Goal: Task Accomplishment & Management: Manage account settings

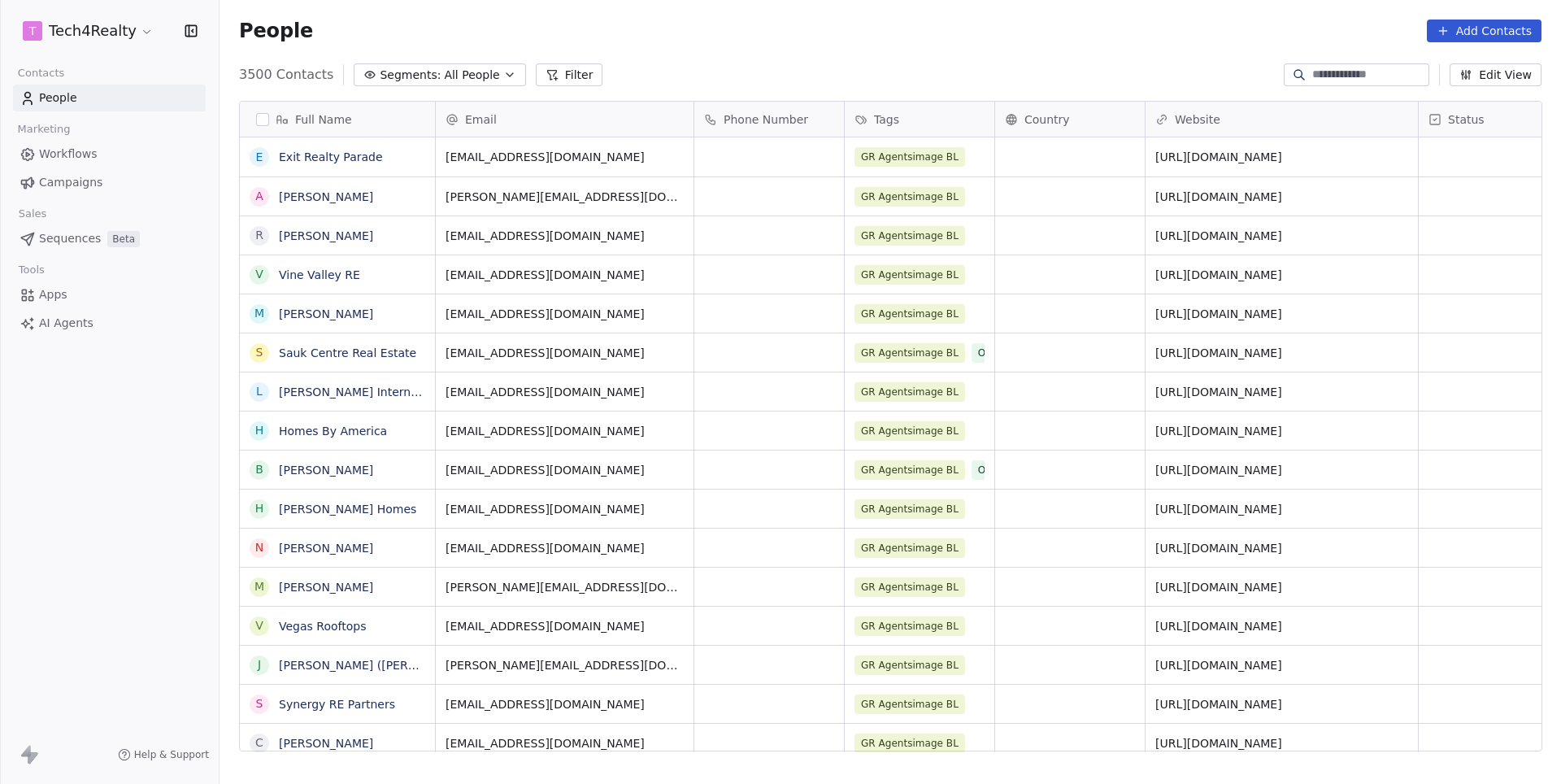
scroll to position [689, 1341]
click at [99, 34] on html "T Tech4Realty Contacts People Marketing Workflows Campaigns Sales Sequences Bet…" at bounding box center [780, 392] width 1561 height 784
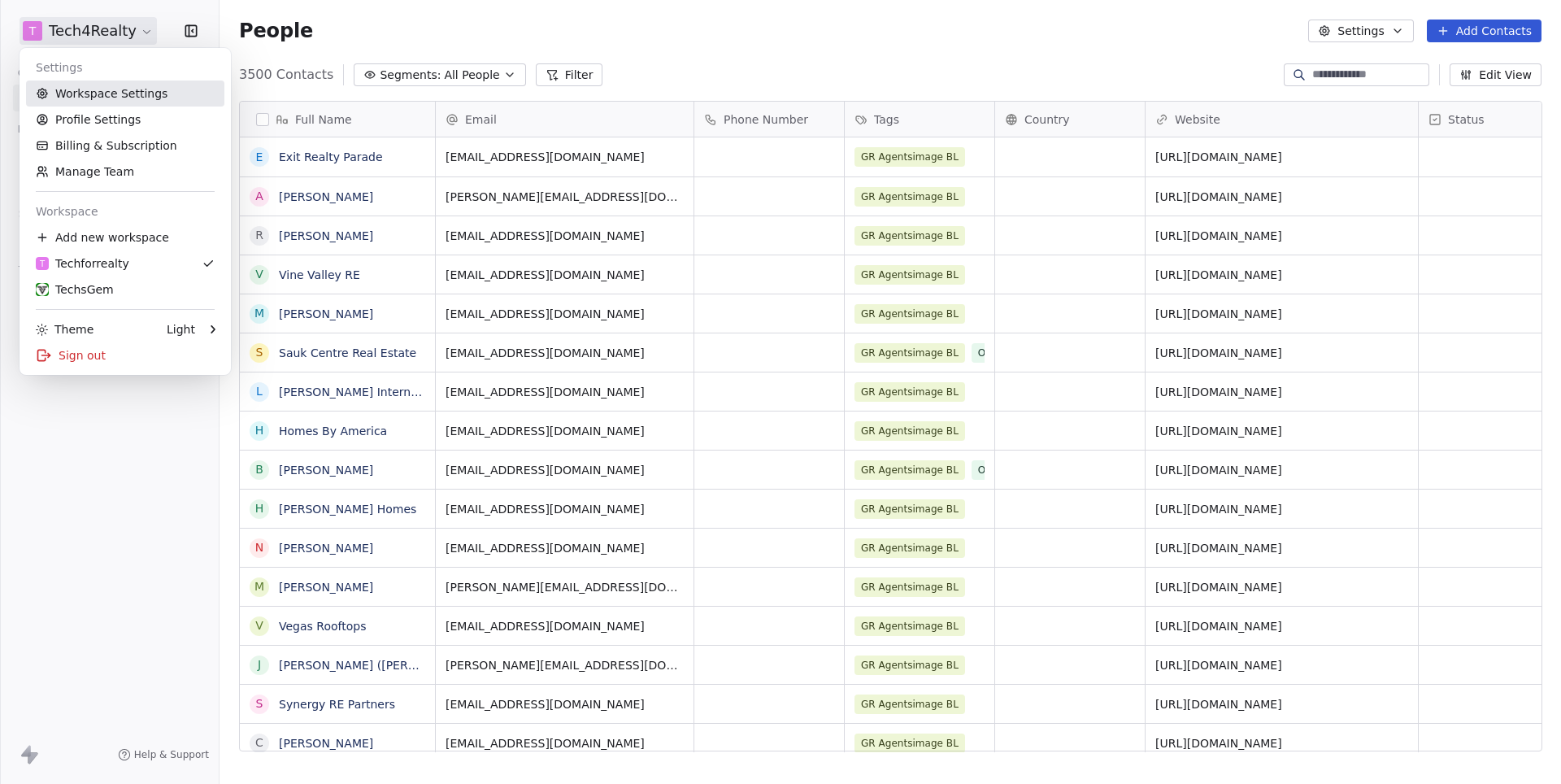
click at [132, 98] on link "Workspace Settings" at bounding box center [125, 93] width 198 height 26
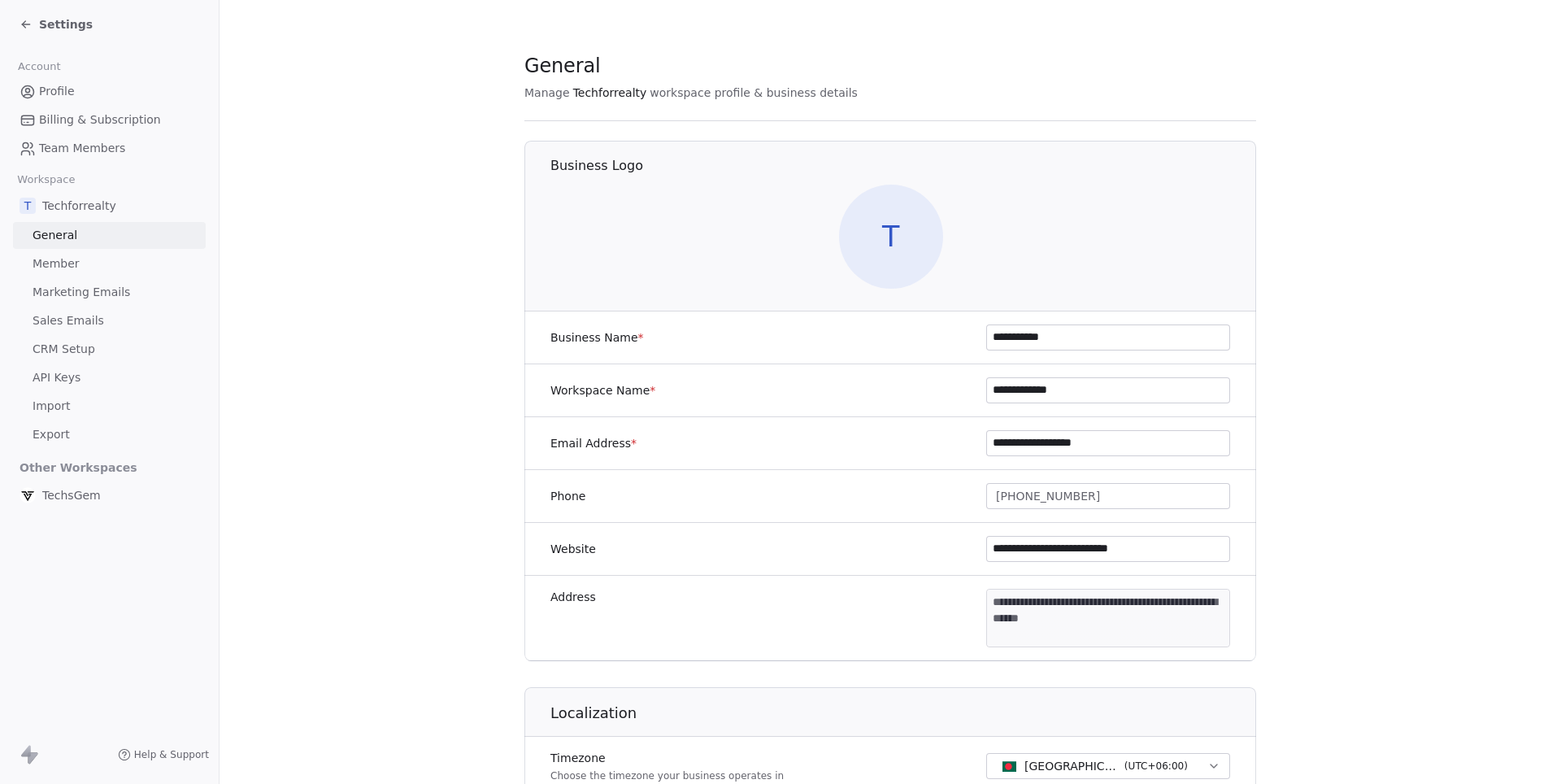
click at [65, 298] on link "Marketing Emails" at bounding box center [110, 292] width 193 height 27
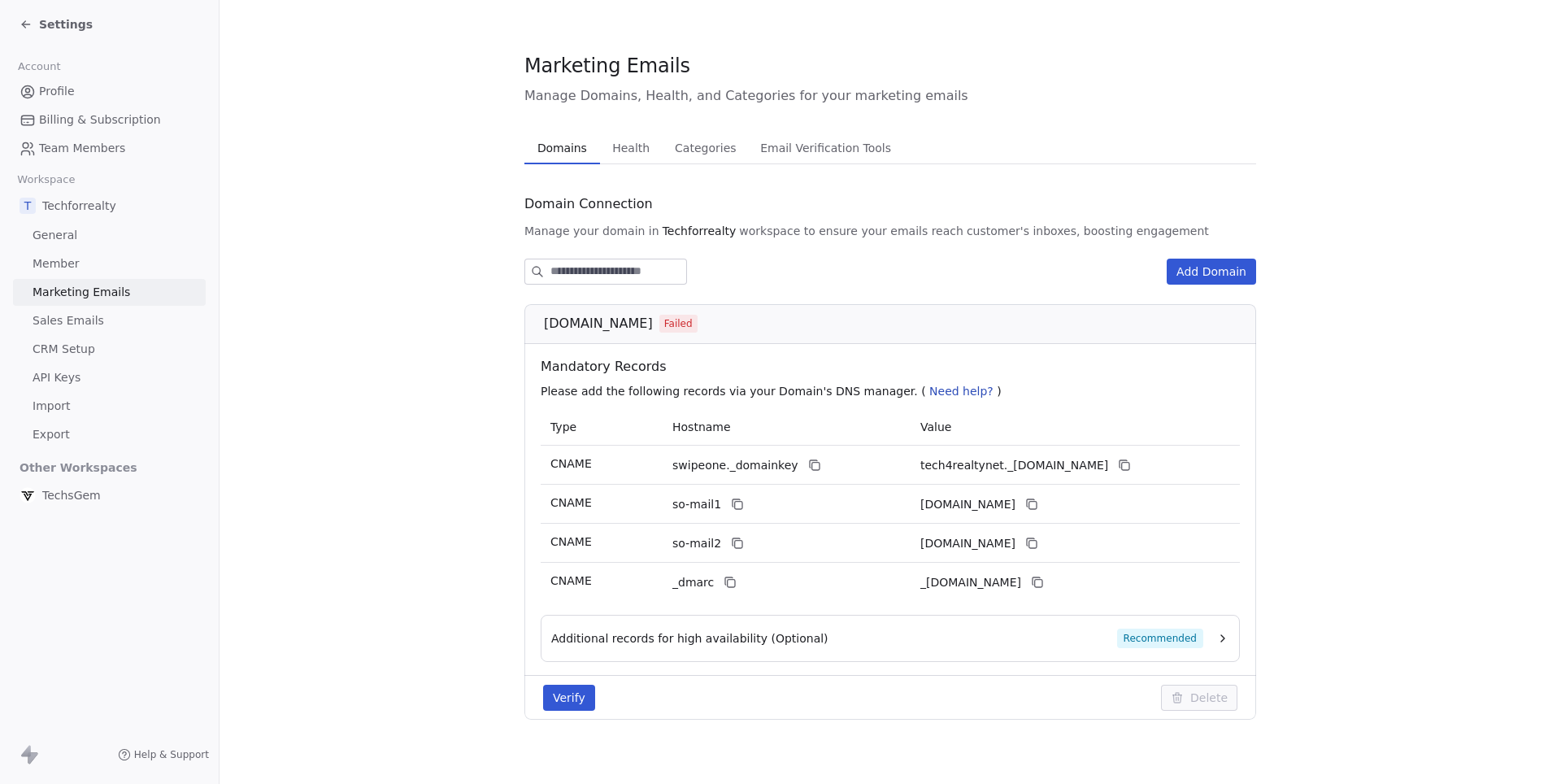
click at [619, 153] on span "Health" at bounding box center [631, 148] width 50 height 23
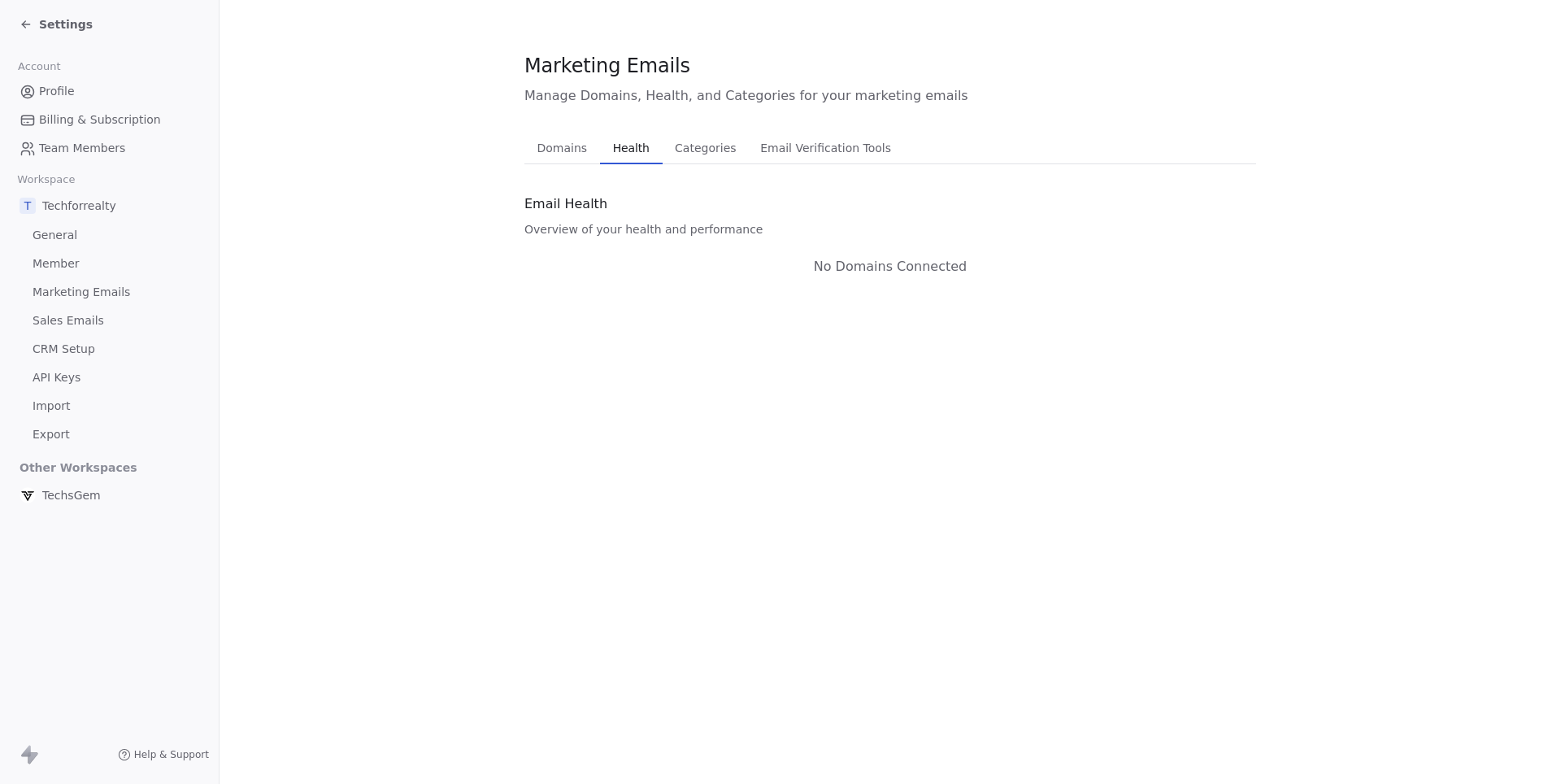
click at [557, 146] on span "Domains" at bounding box center [563, 148] width 64 height 23
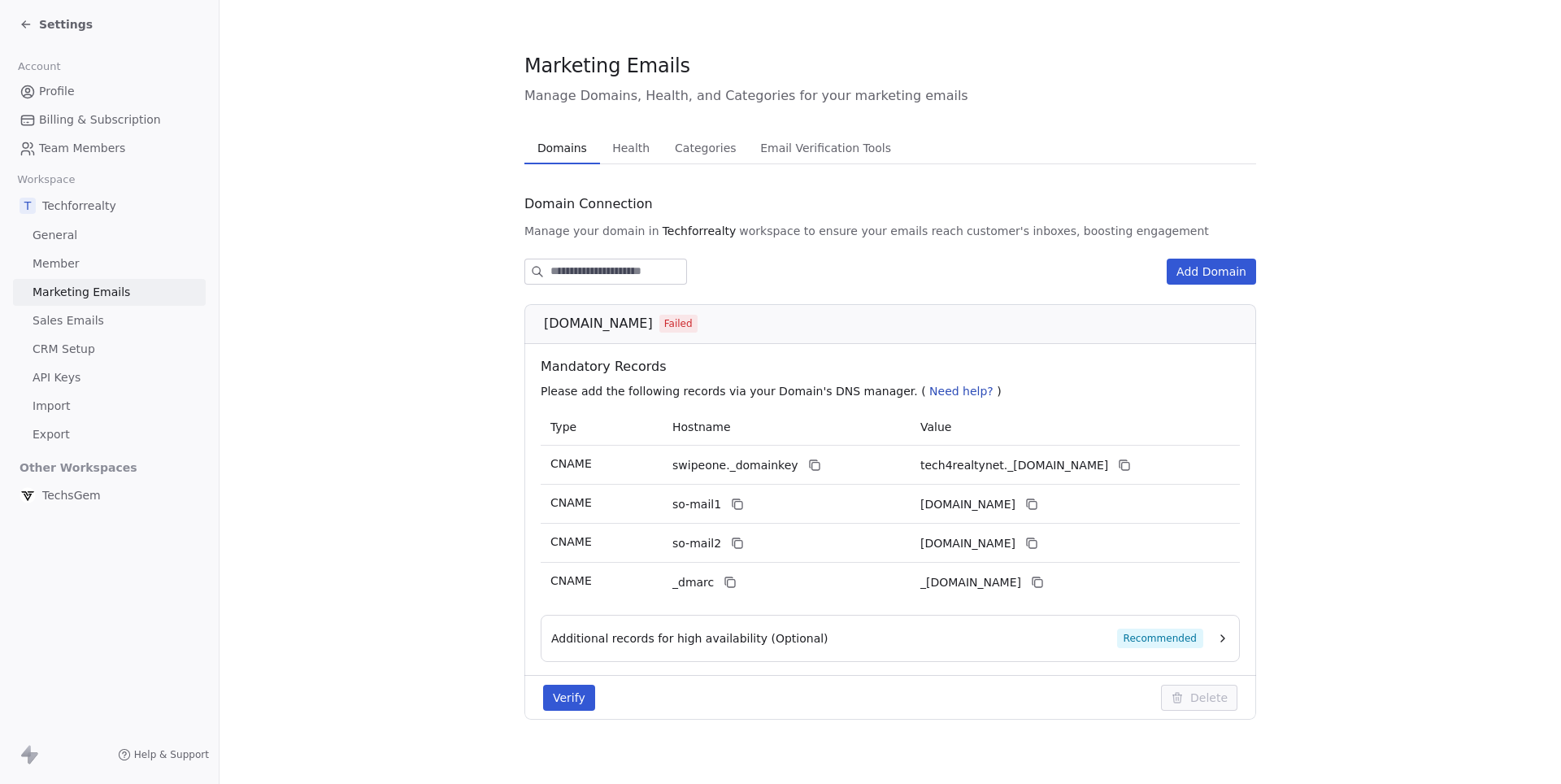
click at [64, 481] on div "TechsGem" at bounding box center [110, 495] width 193 height 29
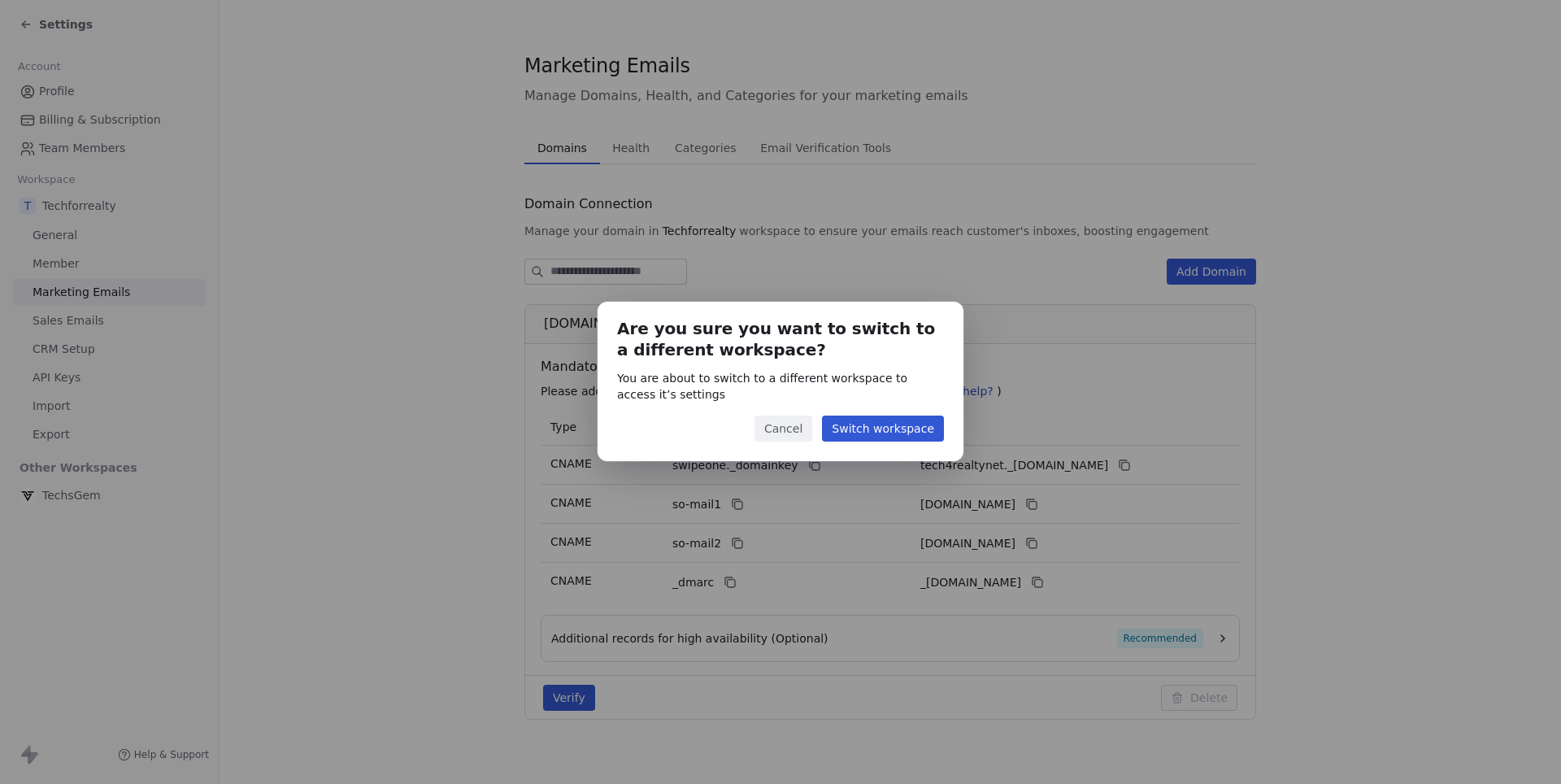
click at [868, 420] on button "Switch workspace" at bounding box center [883, 428] width 122 height 26
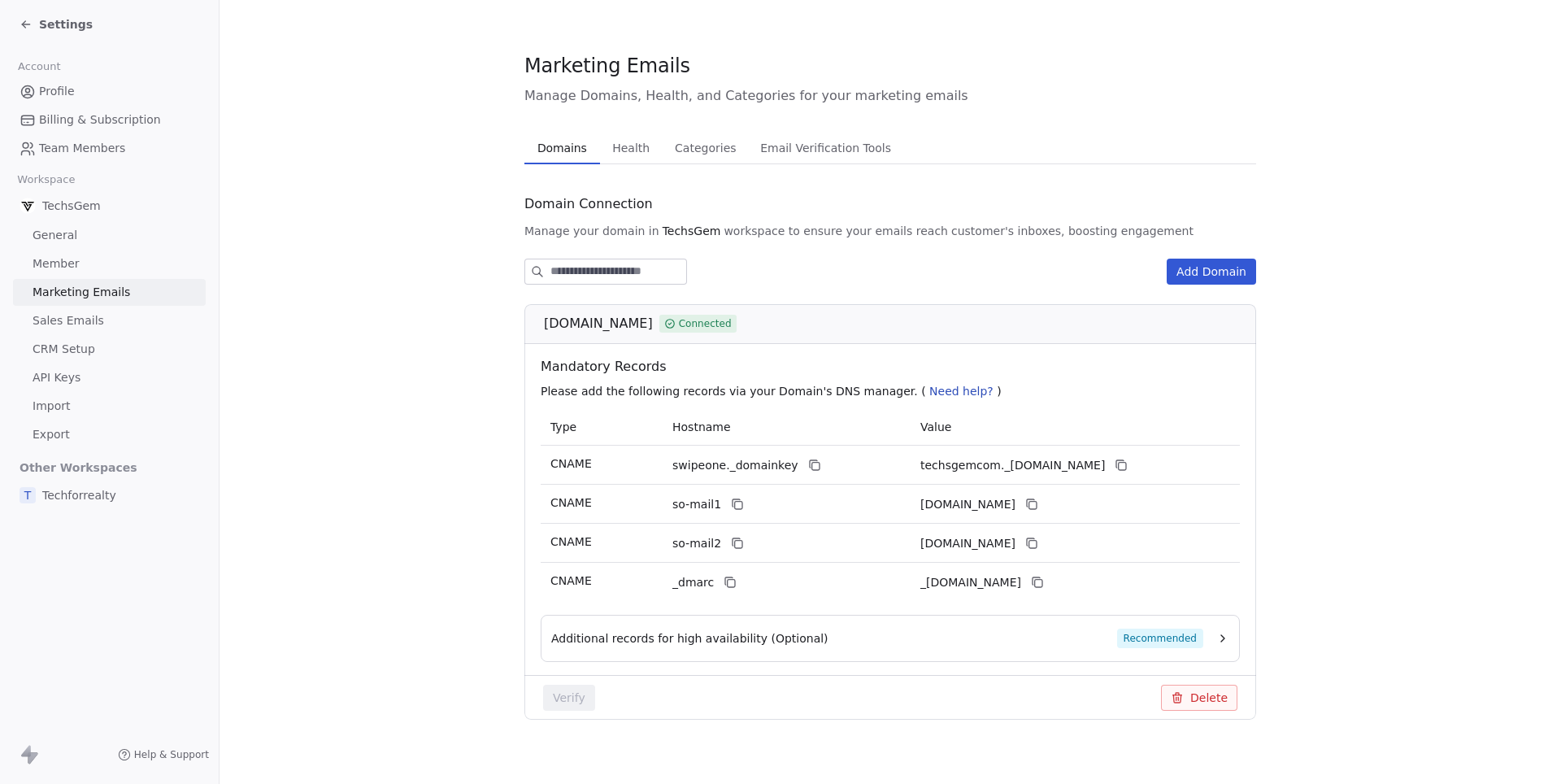
click at [628, 150] on span "Health" at bounding box center [631, 148] width 50 height 23
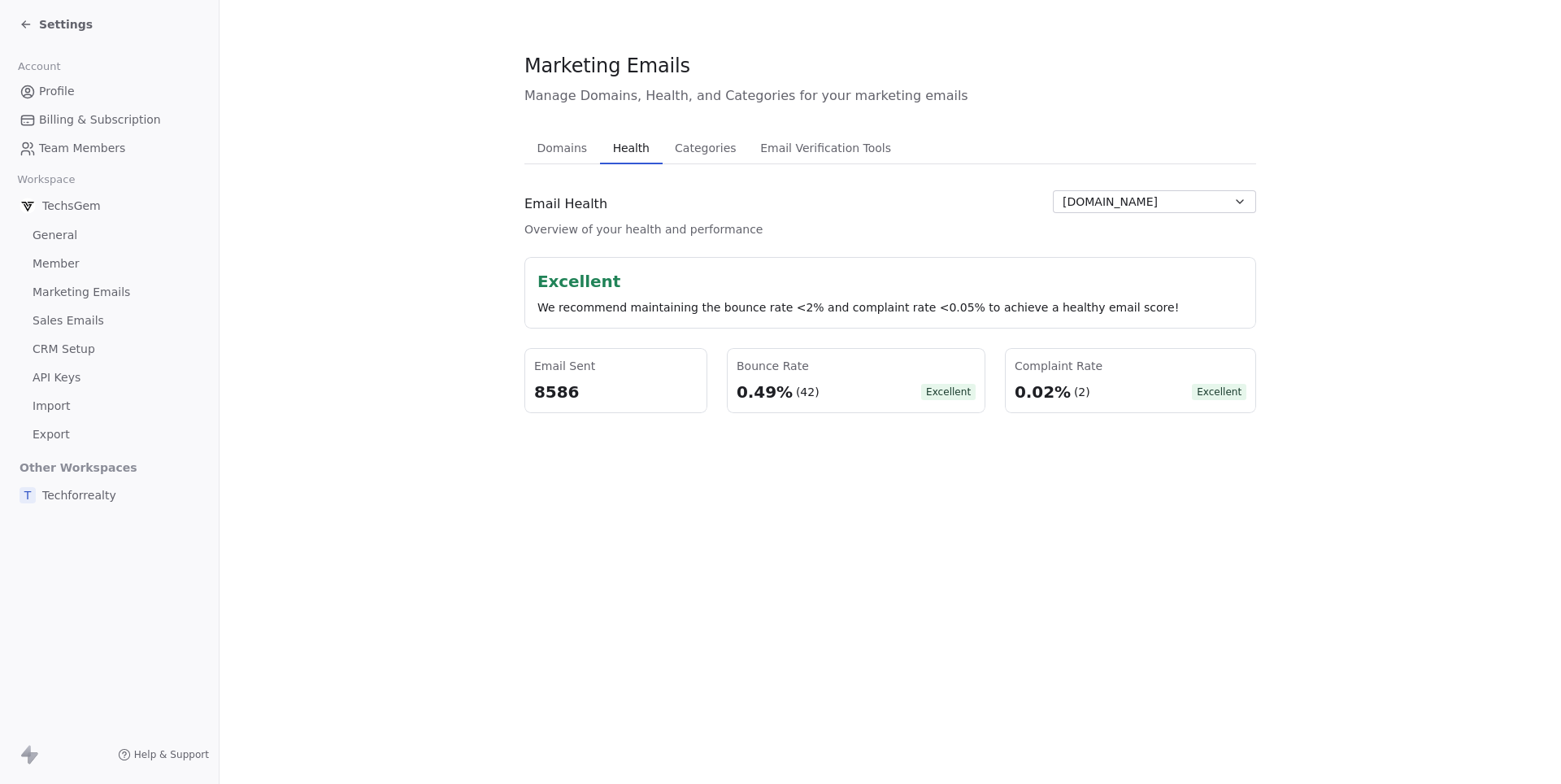
click at [1125, 205] on span "[DOMAIN_NAME]" at bounding box center [1110, 201] width 95 height 17
click at [563, 140] on html "Settings Account Profile Billing & Subscription Team Members Workspace TechsGem…" at bounding box center [780, 392] width 1561 height 784
click at [556, 144] on span "Domains" at bounding box center [563, 148] width 64 height 23
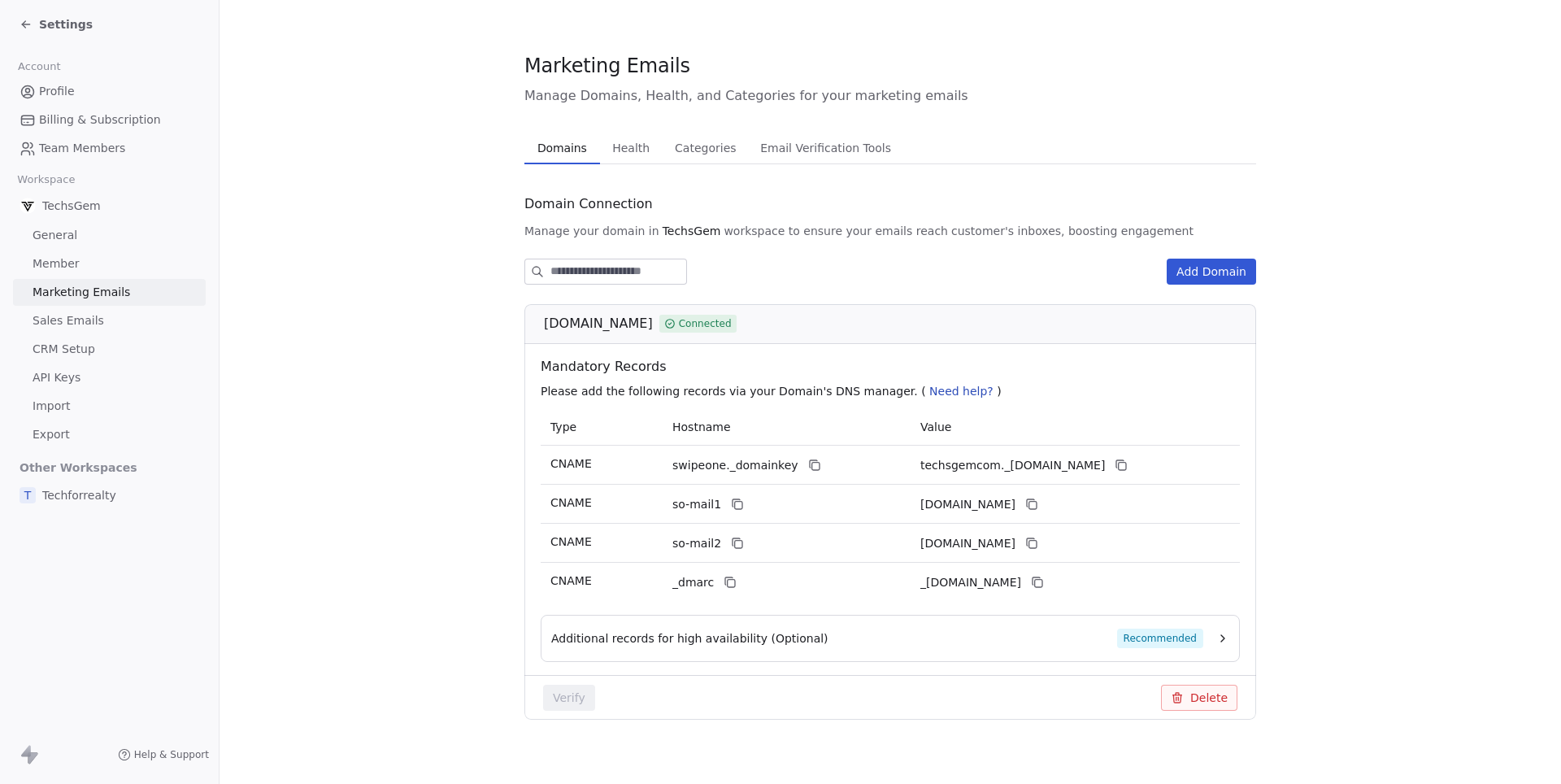
click at [57, 24] on span "Settings" at bounding box center [66, 24] width 54 height 16
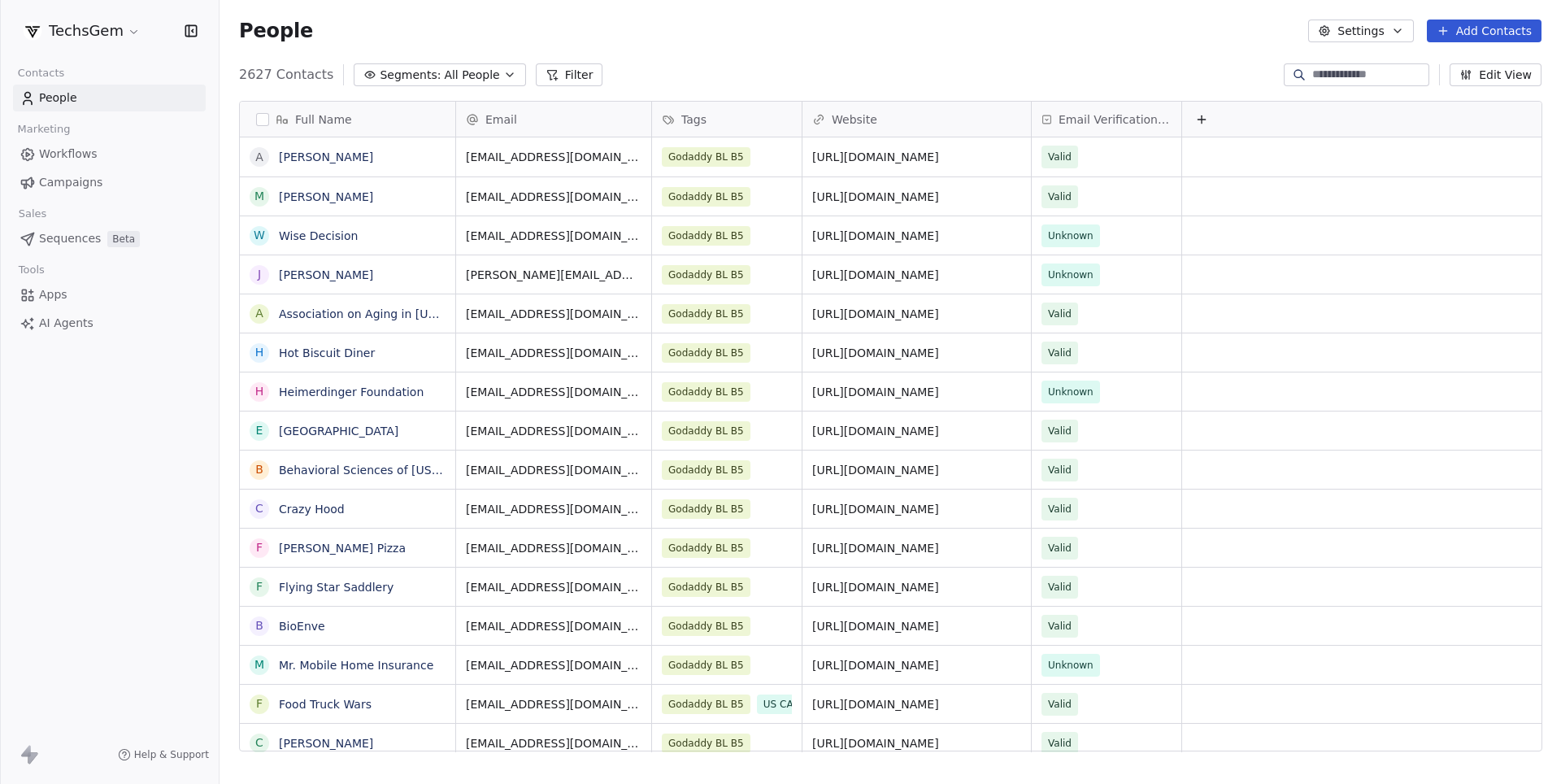
scroll to position [689, 1341]
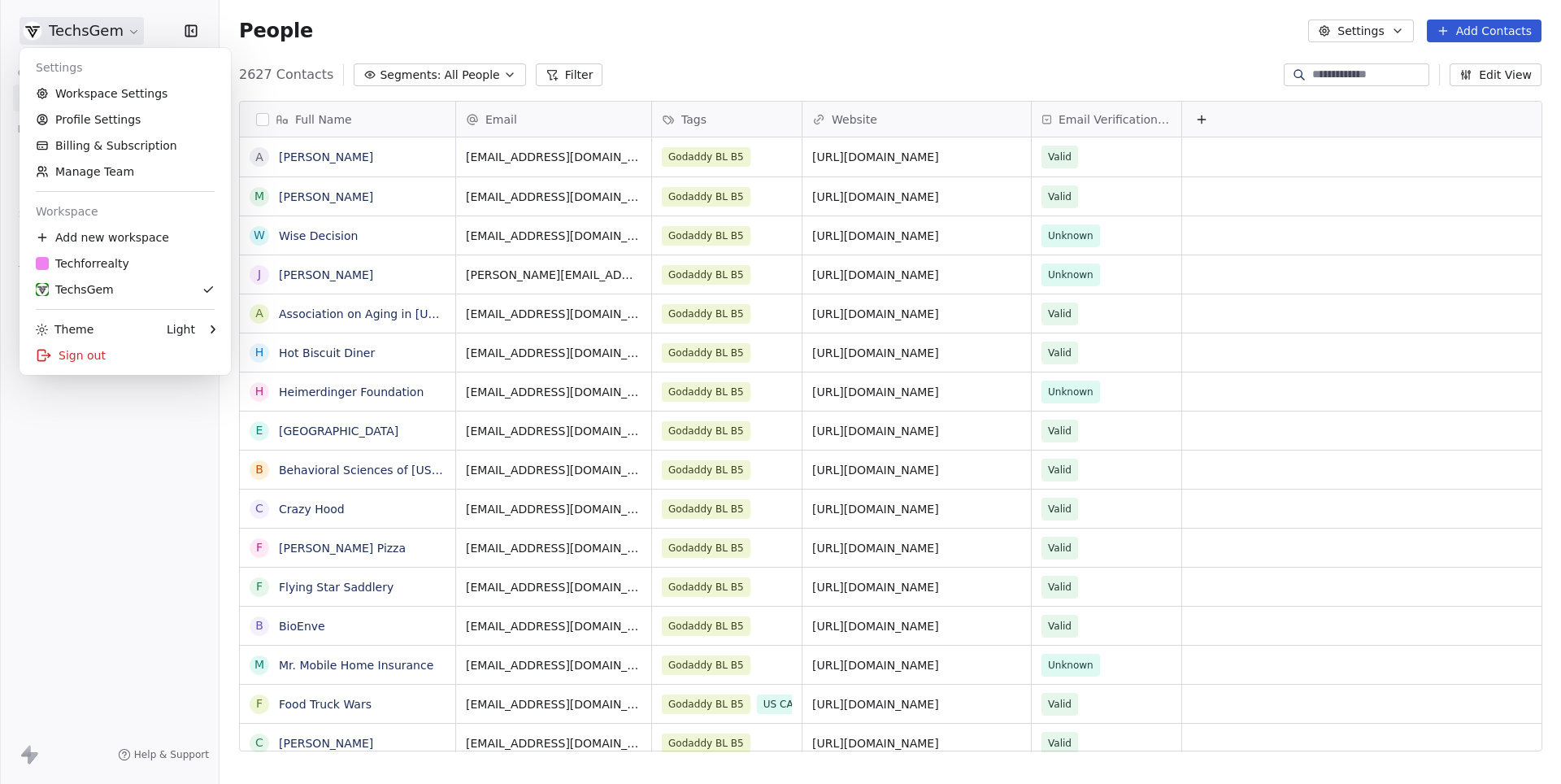
click at [112, 35] on html "TechsGem Contacts People Marketing Workflows Campaigns Sales Sequences Beta Too…" at bounding box center [780, 392] width 1561 height 784
click at [115, 261] on div "T Techforrealty" at bounding box center [82, 263] width 94 height 16
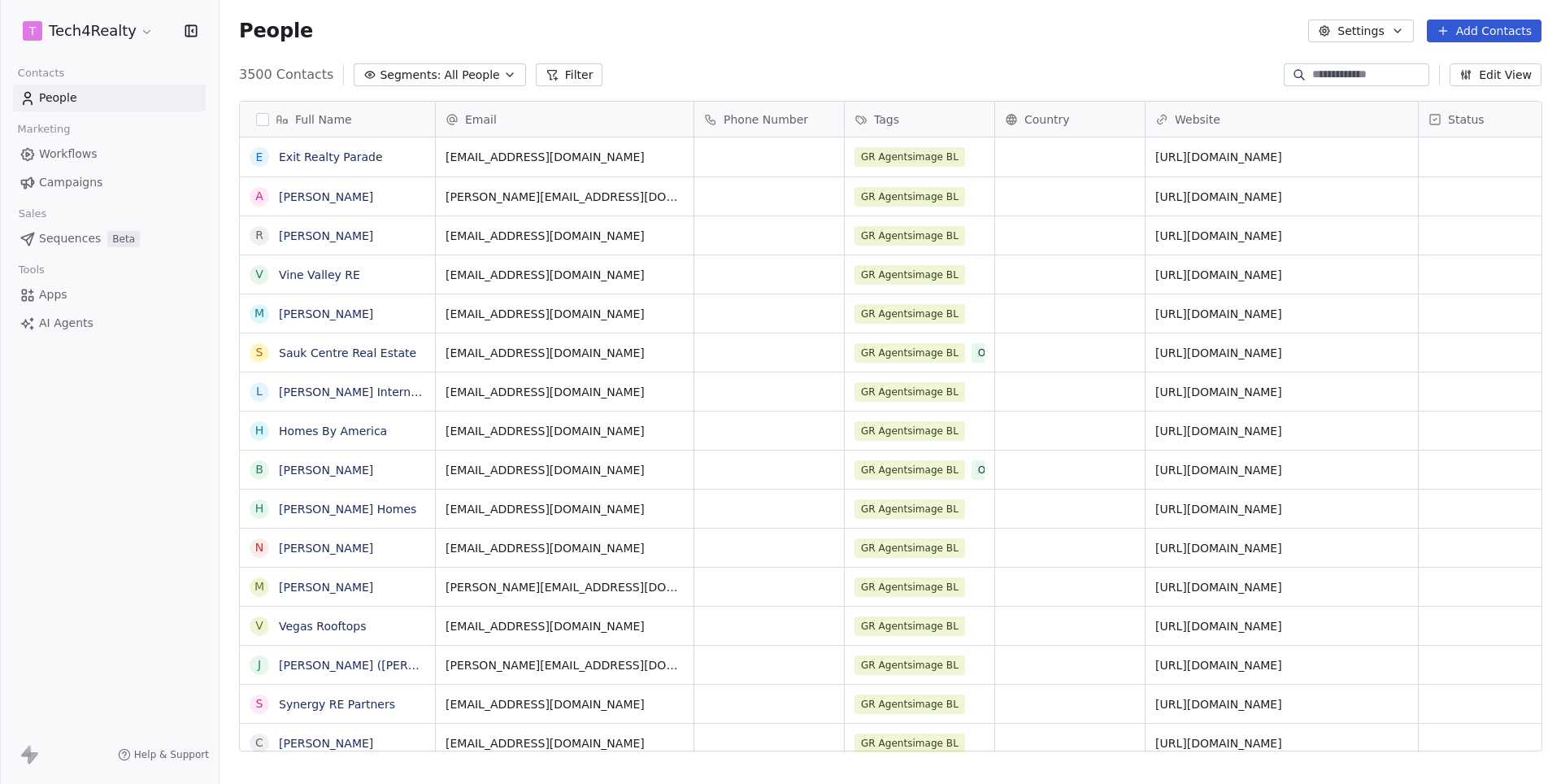
scroll to position [689, 1341]
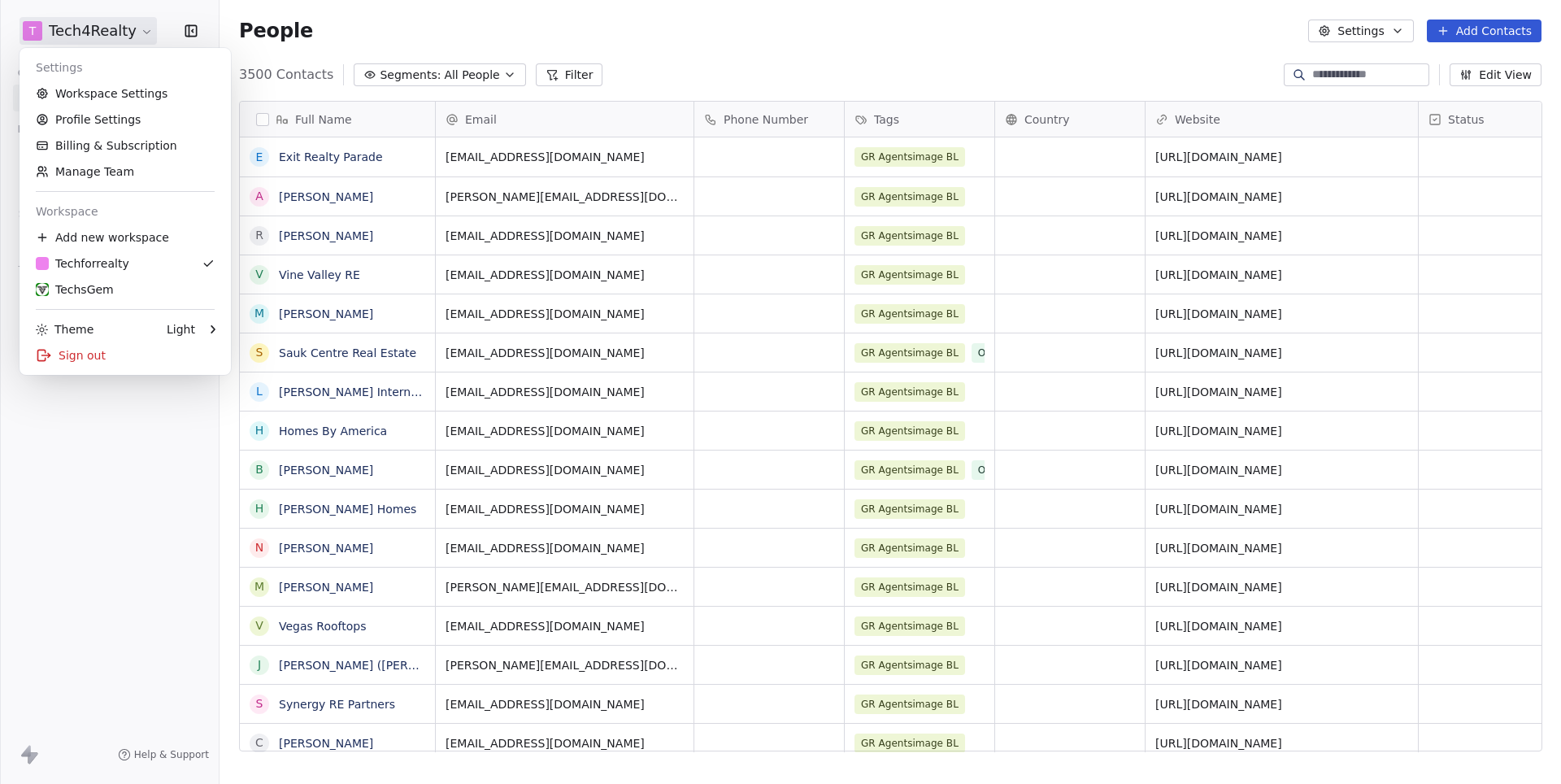
click at [96, 39] on html "T Tech4Realty Contacts People Marketing Workflows Campaigns Sales Sequences Bet…" at bounding box center [780, 392] width 1561 height 784
click at [131, 102] on link "Workspace Settings" at bounding box center [125, 93] width 198 height 26
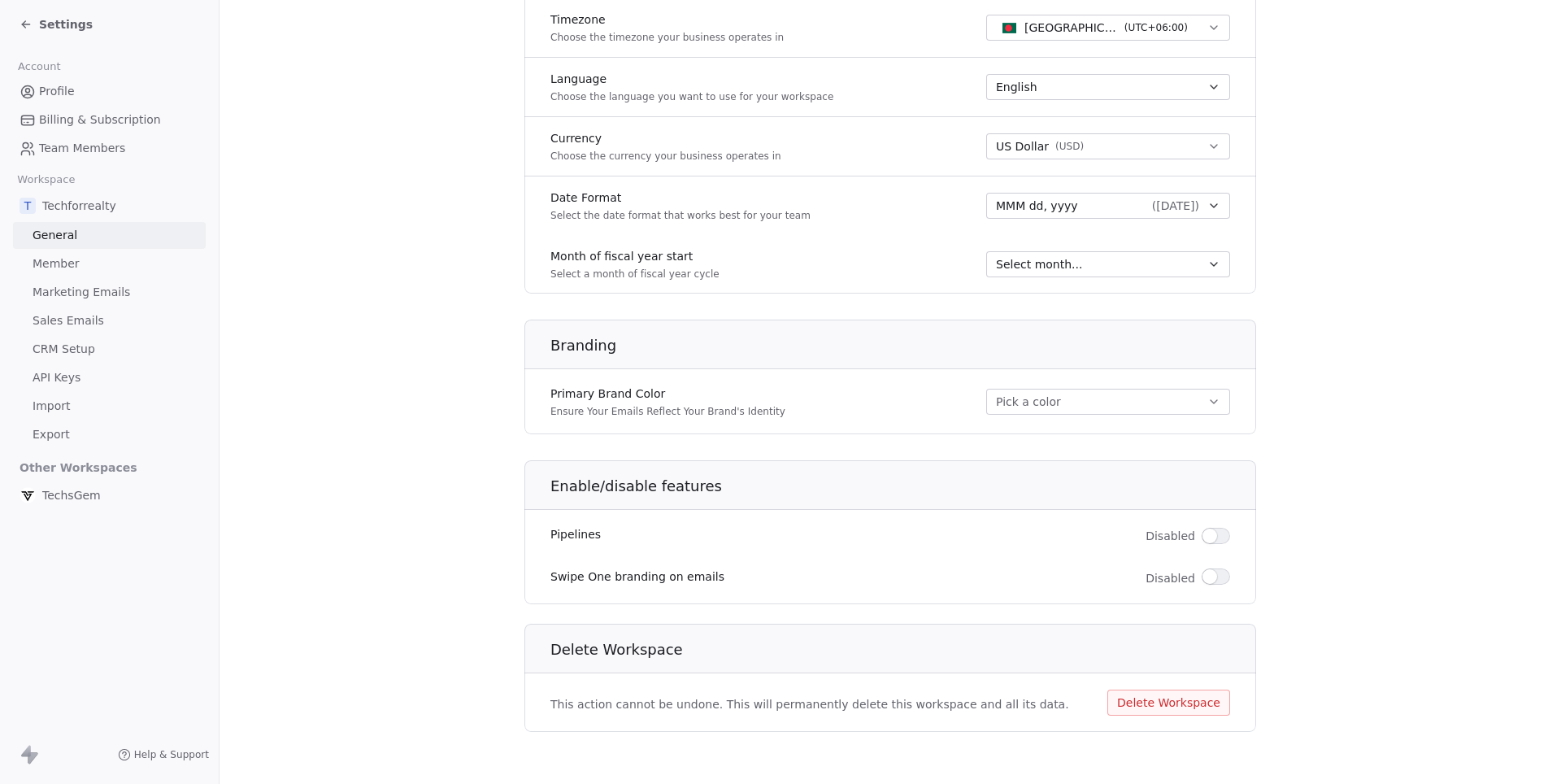
scroll to position [741, 0]
click at [69, 283] on span "Marketing Emails" at bounding box center [82, 291] width 97 height 17
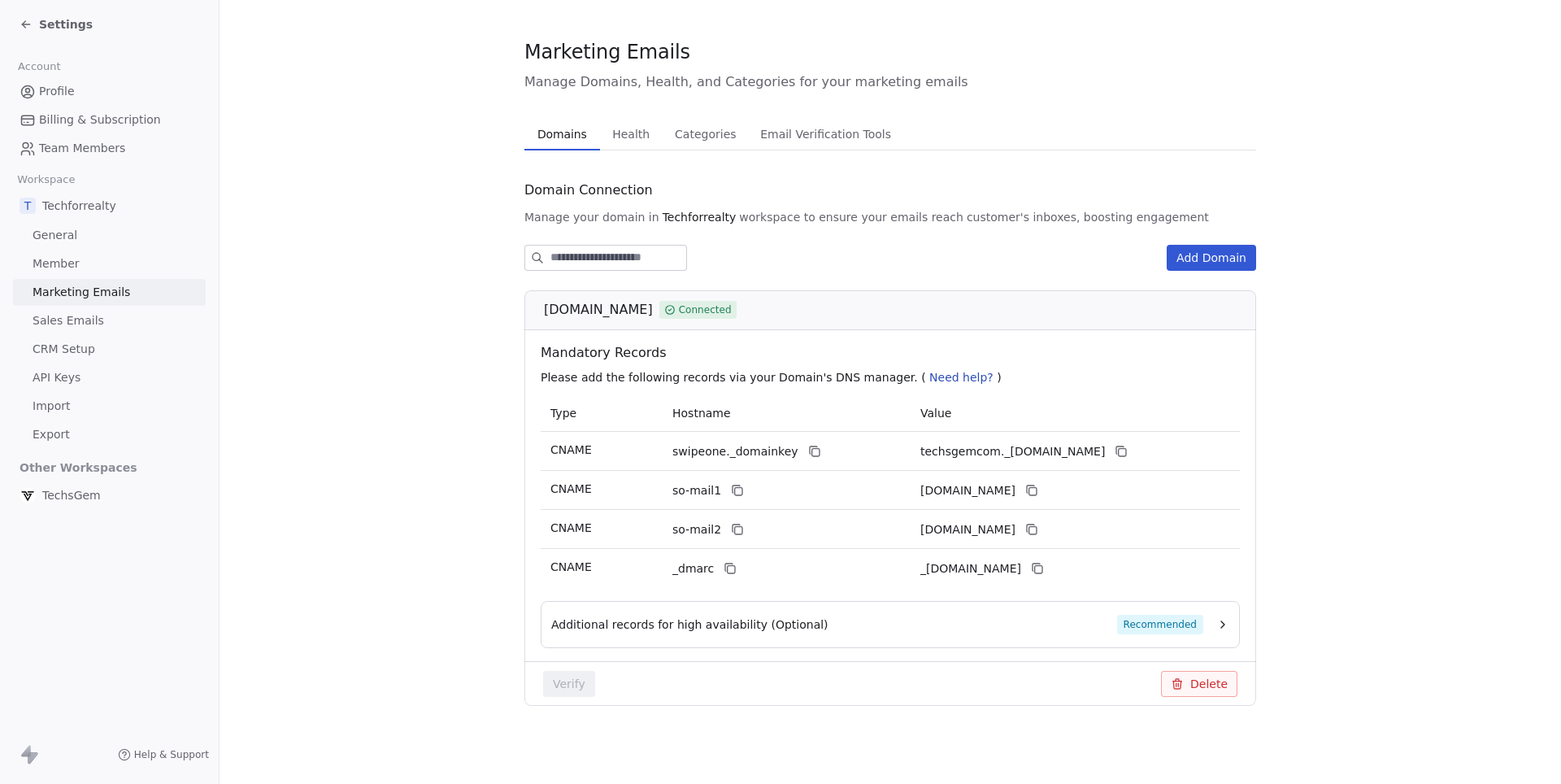
scroll to position [14, 0]
click at [648, 134] on button "Health Health" at bounding box center [631, 134] width 63 height 33
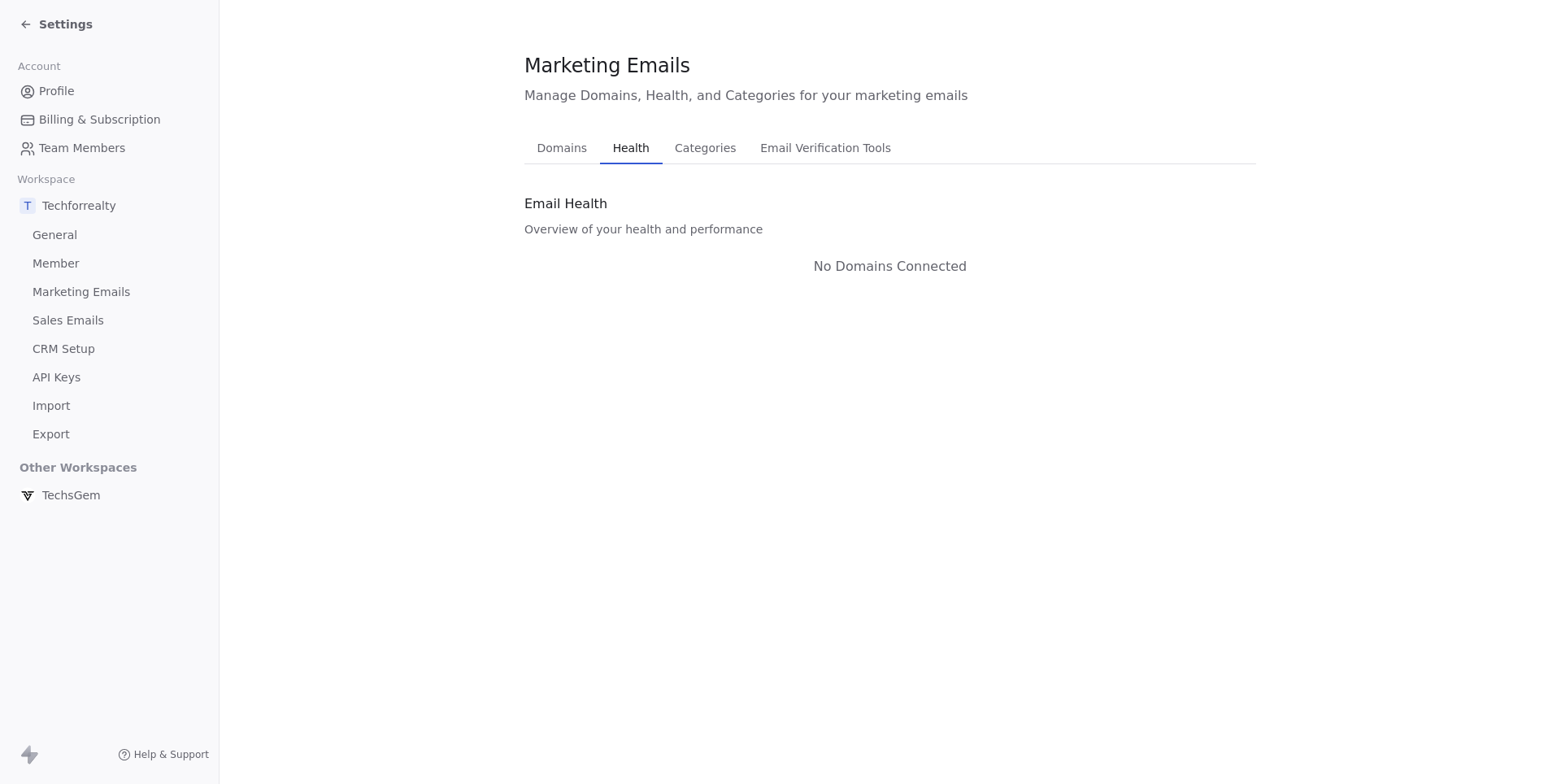
click at [561, 144] on span "Domains" at bounding box center [563, 148] width 64 height 23
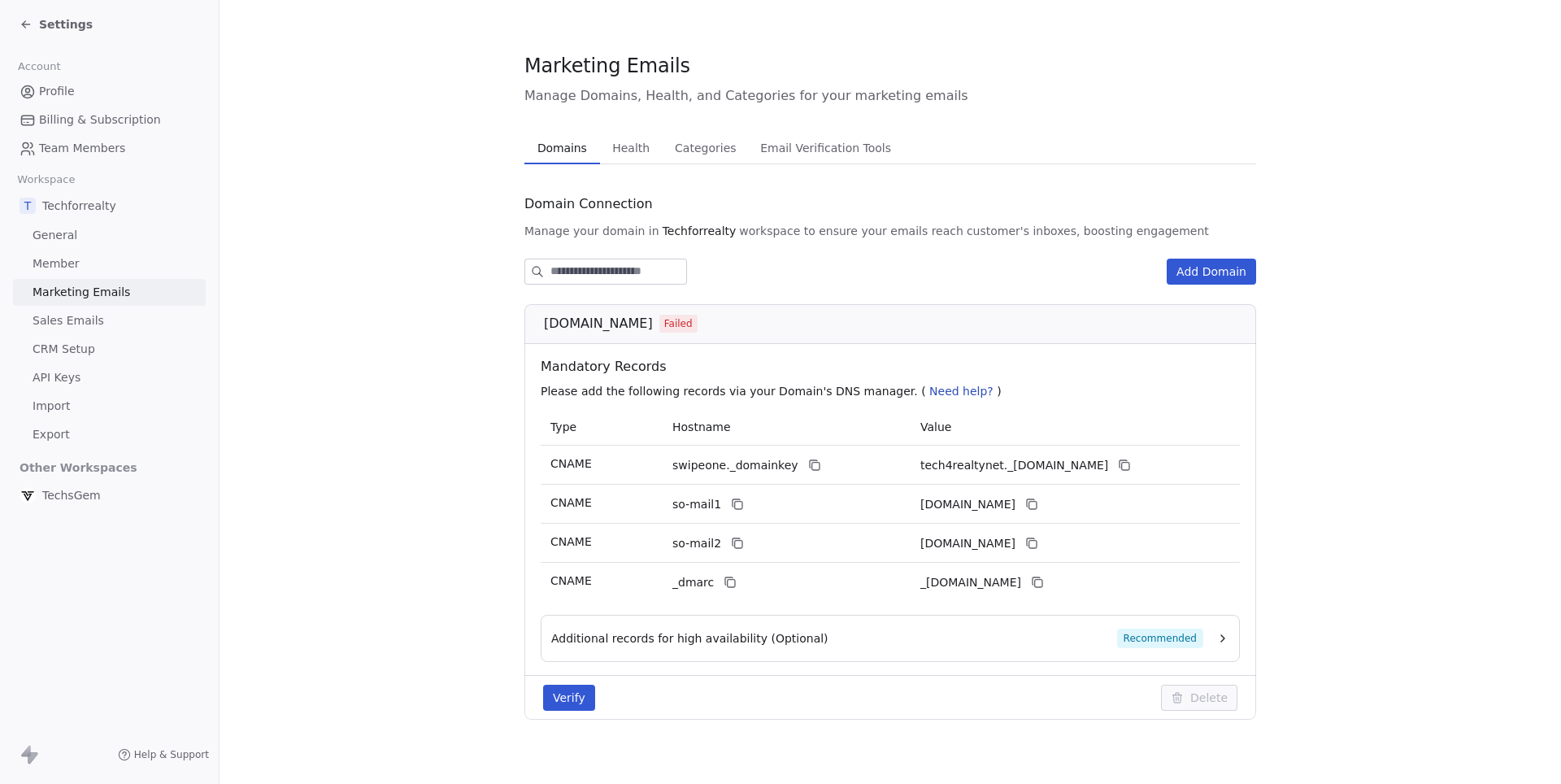
click at [58, 30] on span "Settings" at bounding box center [66, 24] width 54 height 16
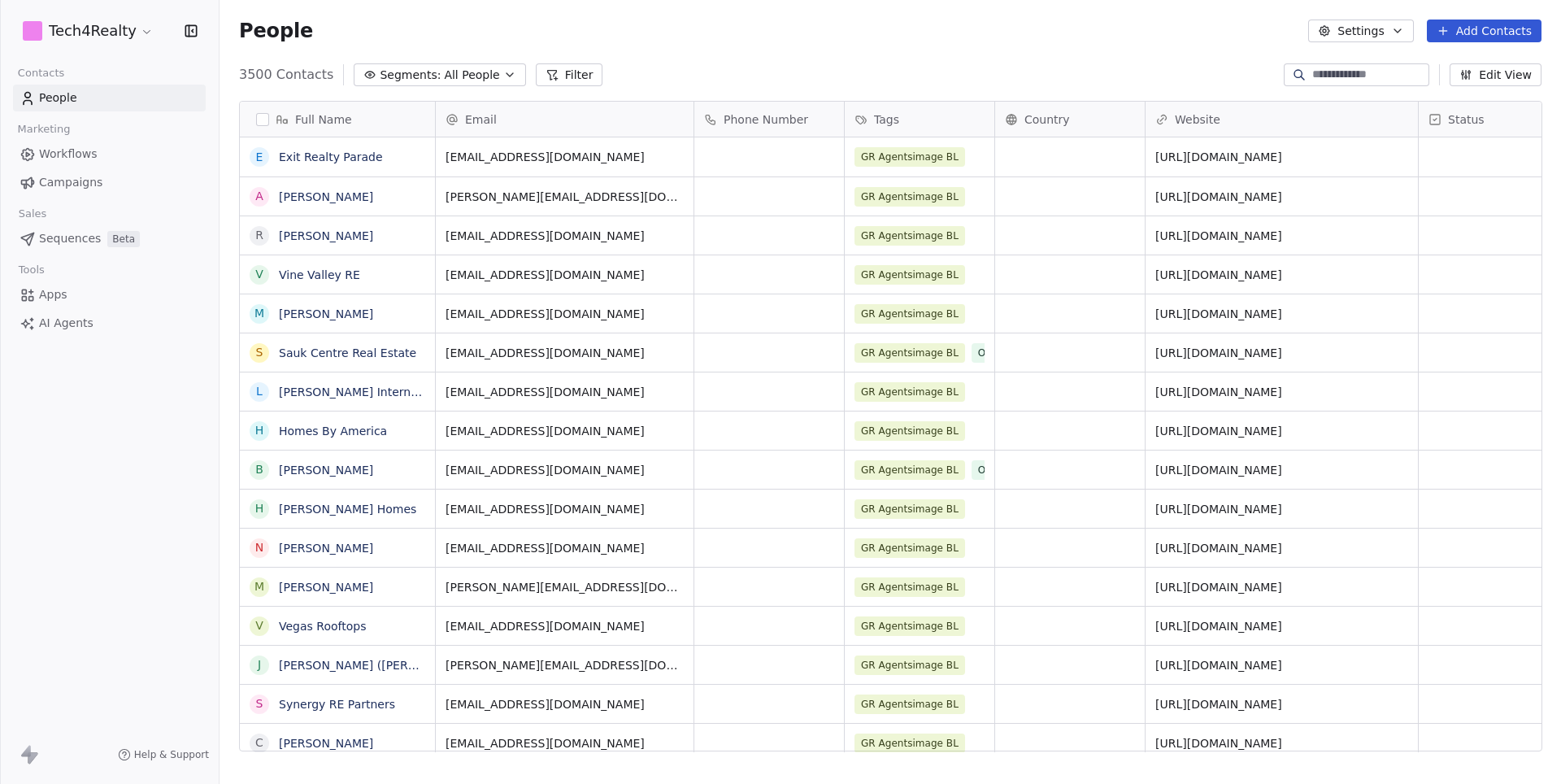
scroll to position [689, 1341]
click at [74, 176] on span "Campaigns" at bounding box center [71, 182] width 64 height 17
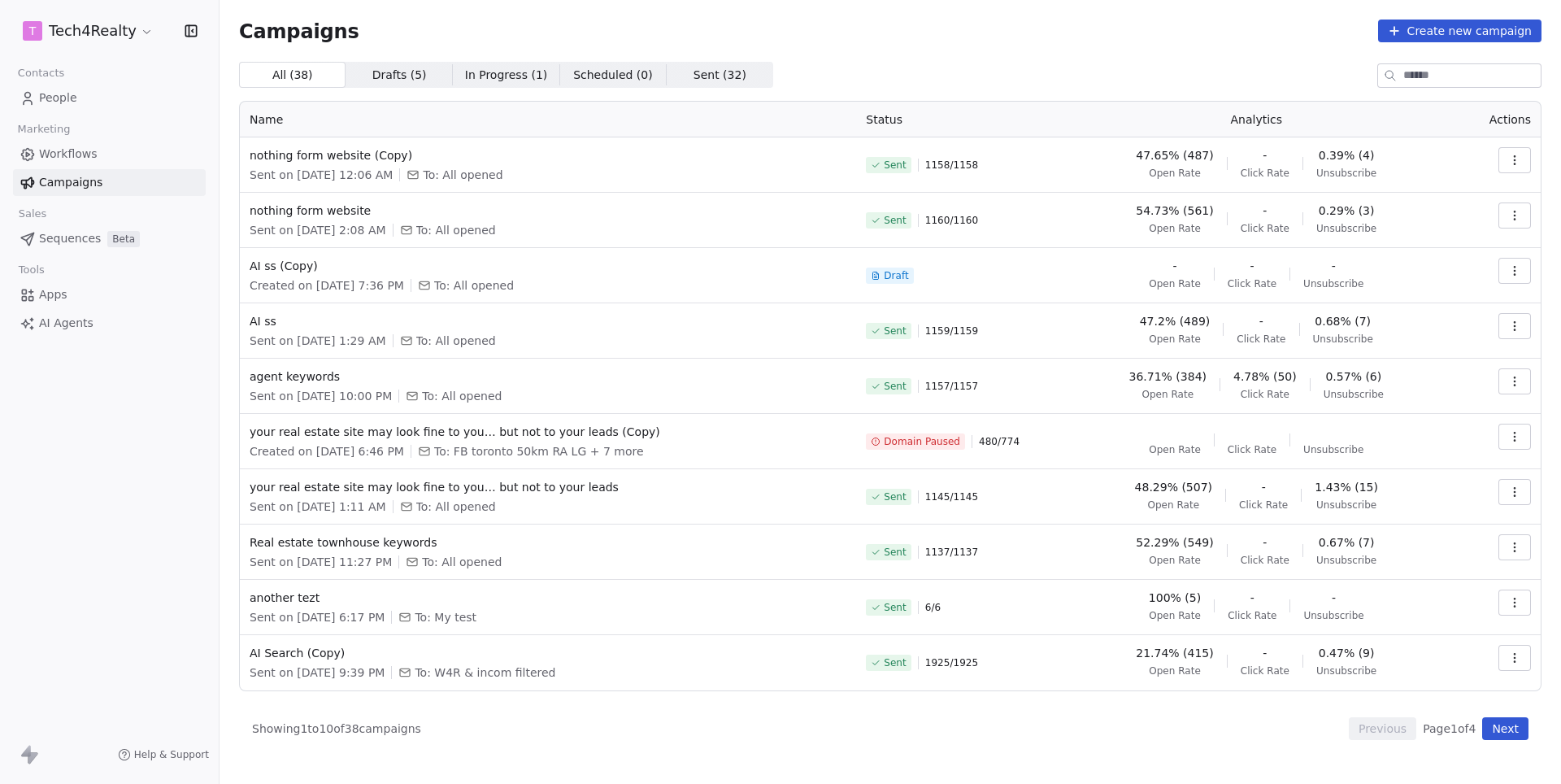
click at [105, 23] on html "T Tech4Realty Contacts People Marketing Workflows Campaigns Sales Sequences Bet…" at bounding box center [780, 392] width 1561 height 784
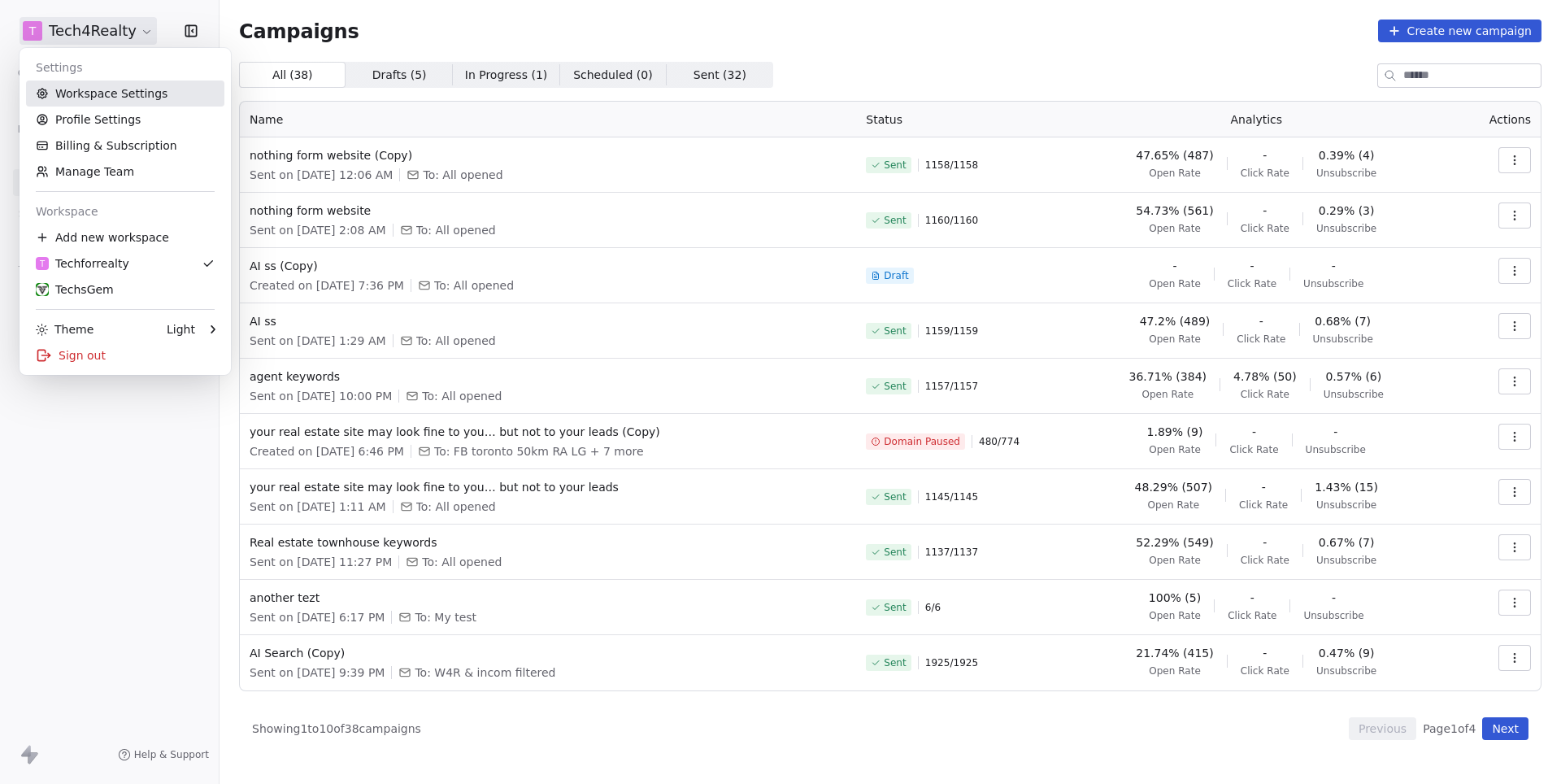
click at [86, 97] on link "Workspace Settings" at bounding box center [125, 93] width 198 height 26
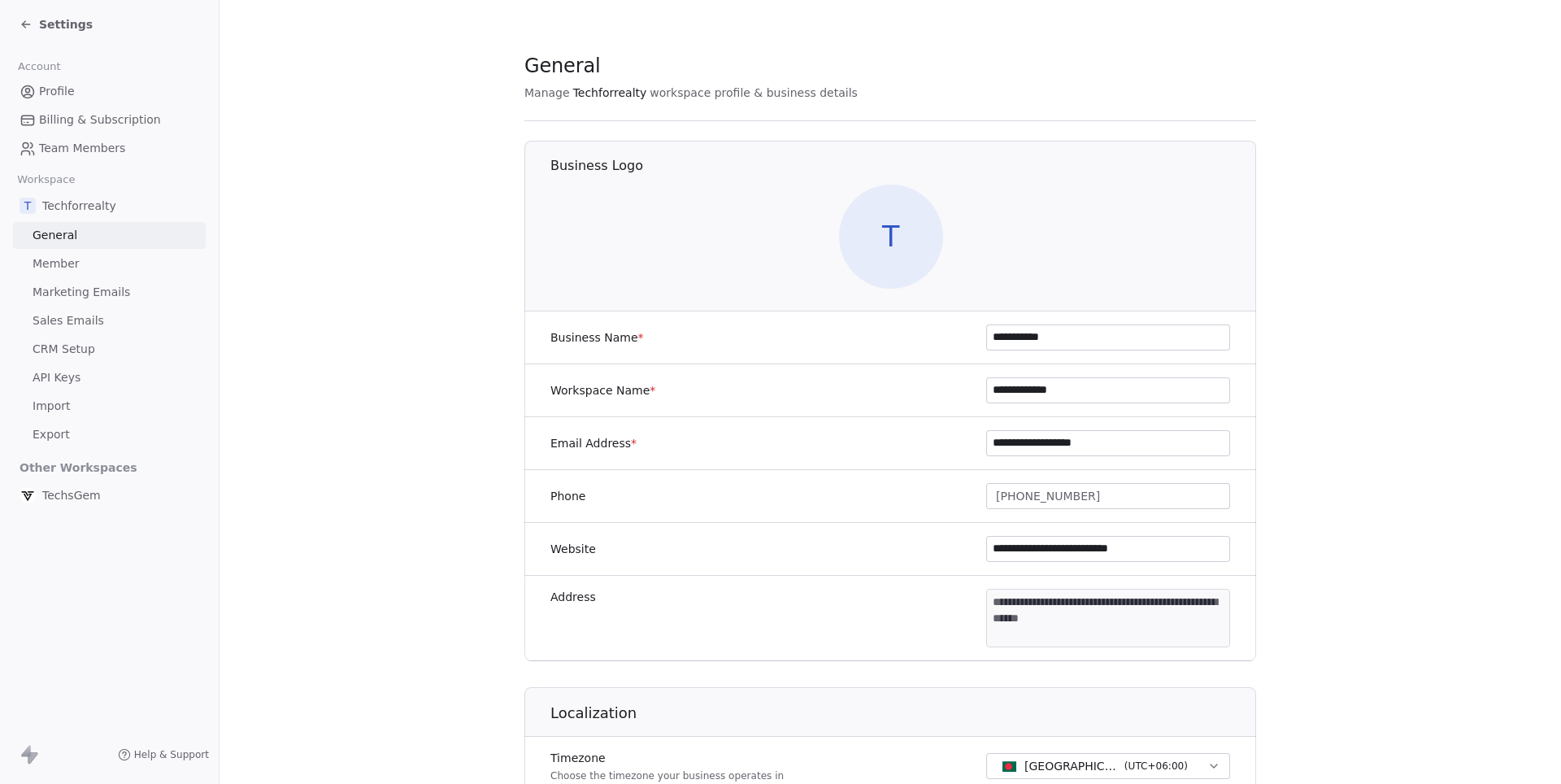
click at [58, 314] on span "Sales Emails" at bounding box center [68, 320] width 72 height 17
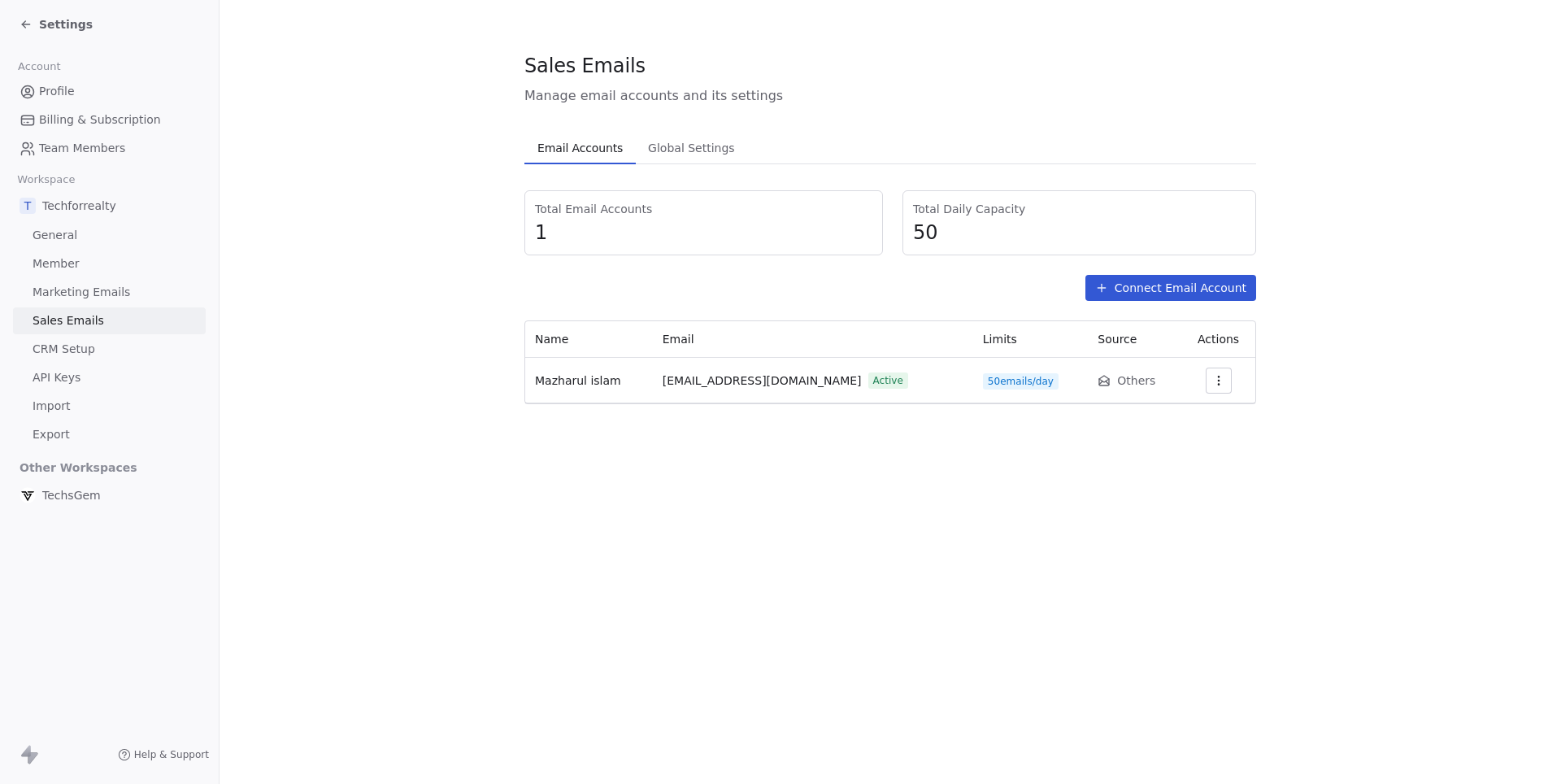
click at [64, 293] on span "Marketing Emails" at bounding box center [82, 291] width 97 height 17
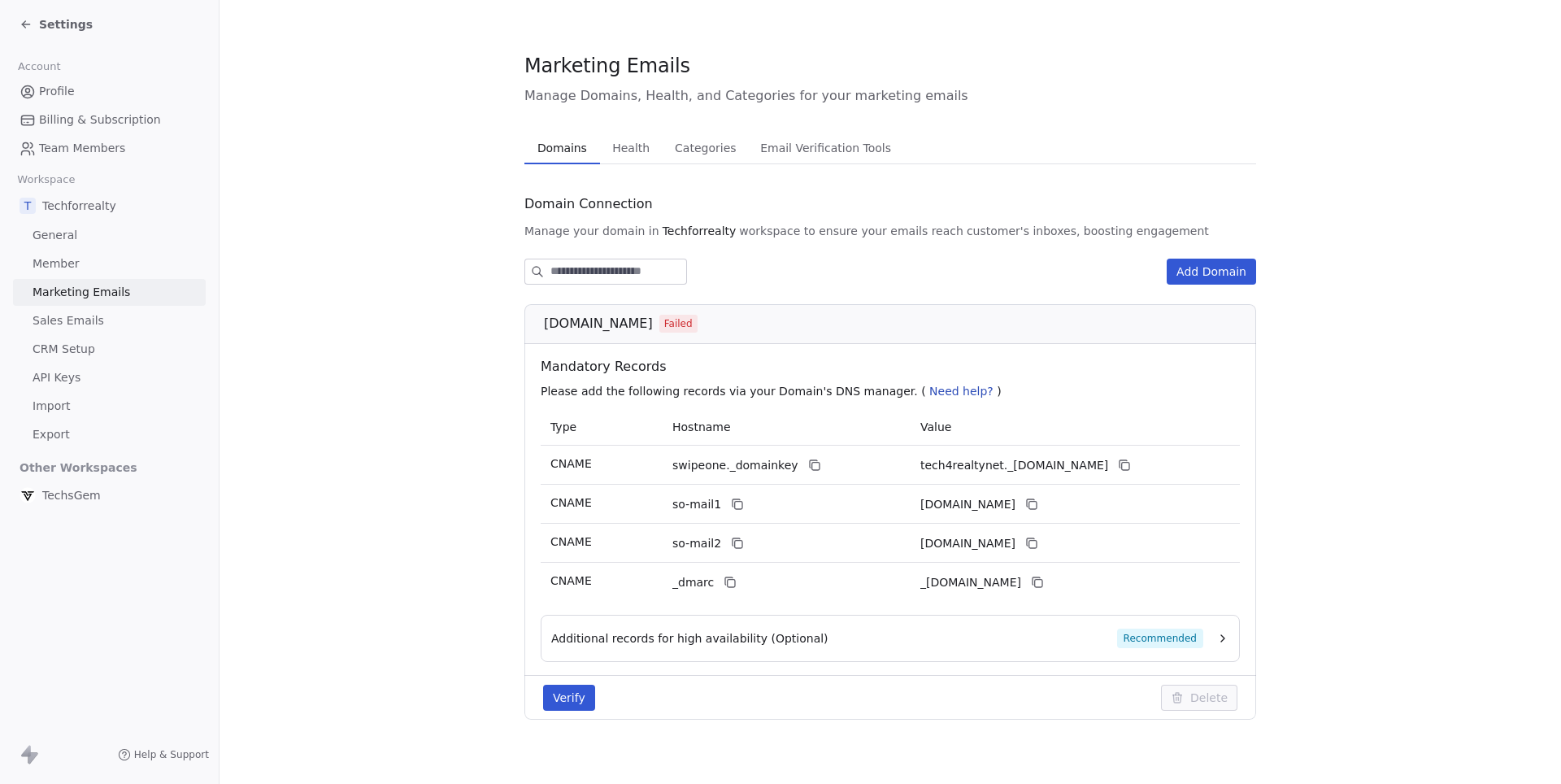
click at [582, 322] on span "[DOMAIN_NAME]" at bounding box center [598, 323] width 109 height 19
click at [808, 466] on icon at bounding box center [814, 465] width 13 height 13
click at [613, 330] on span "[DOMAIN_NAME]" at bounding box center [598, 323] width 109 height 19
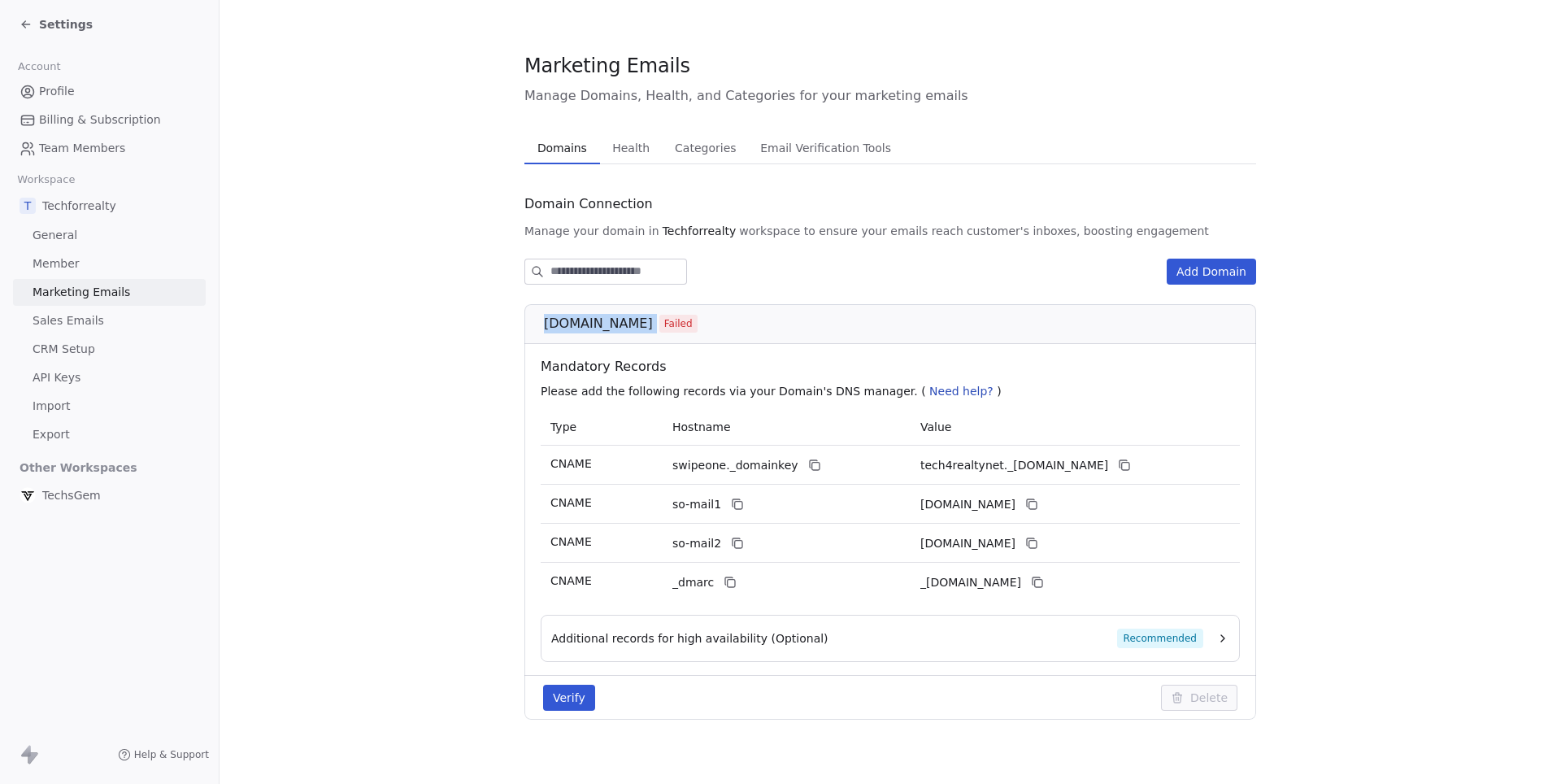
copy span "[DOMAIN_NAME]"
click at [1131, 467] on icon at bounding box center [1124, 465] width 13 height 13
click at [739, 499] on icon at bounding box center [737, 504] width 13 height 13
click at [1038, 506] on icon at bounding box center [1032, 504] width 13 height 13
click at [1037, 540] on icon at bounding box center [1033, 544] width 7 height 7
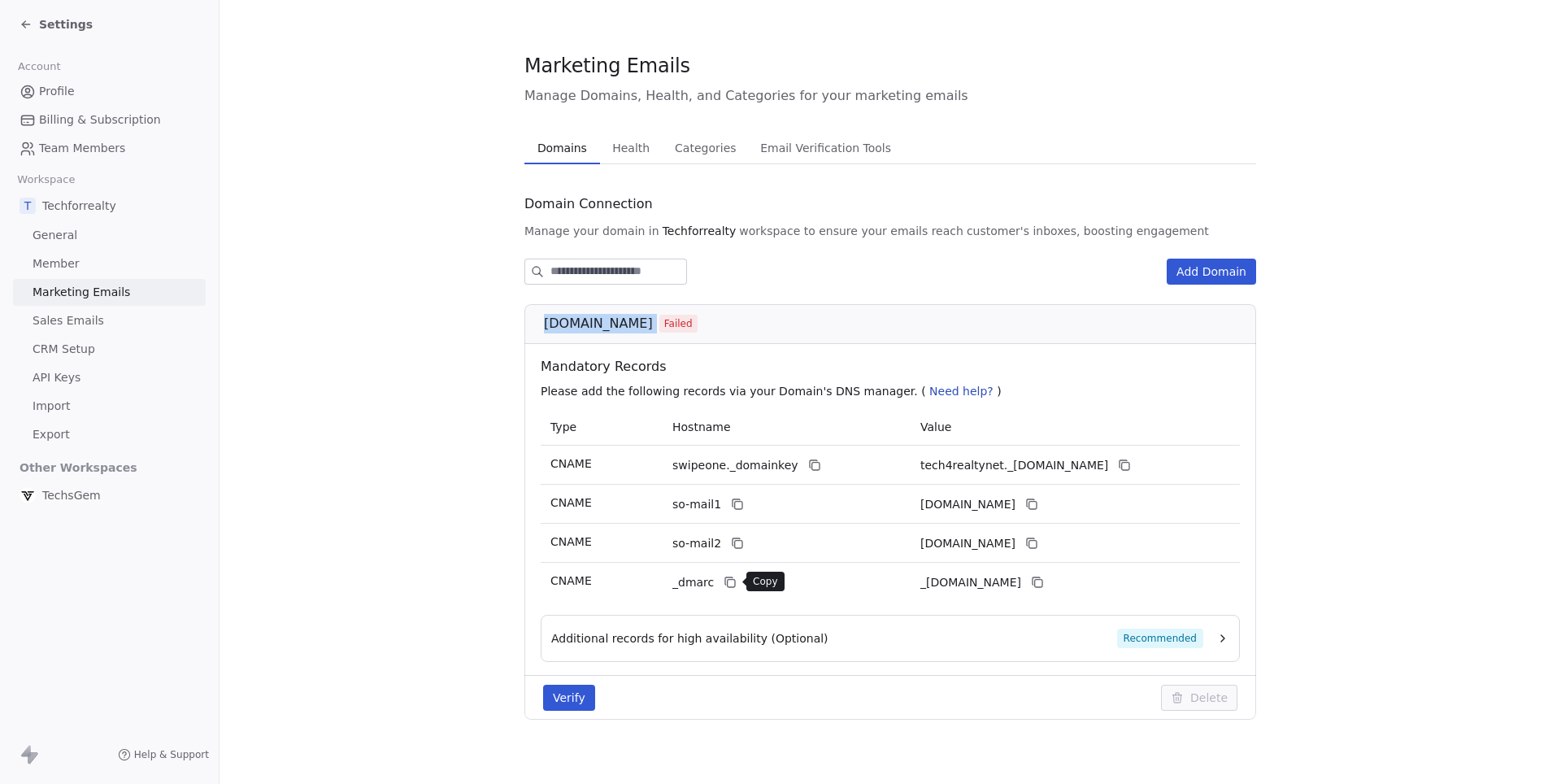
click at [730, 579] on icon at bounding box center [732, 583] width 7 height 7
click at [1045, 584] on icon at bounding box center [1037, 582] width 13 height 13
click at [623, 144] on span "Health" at bounding box center [631, 148] width 50 height 23
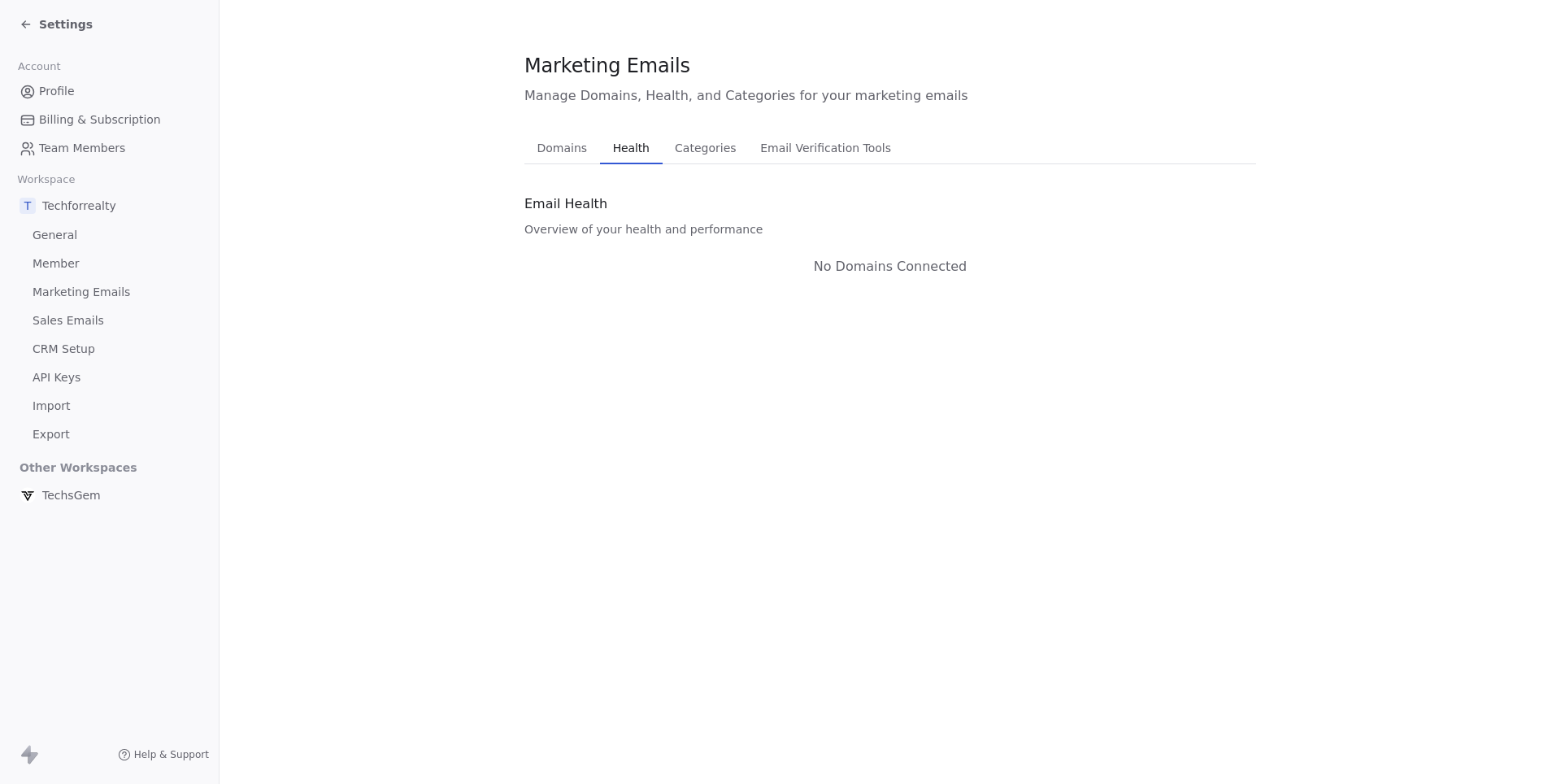
click at [561, 144] on span "Domains" at bounding box center [563, 148] width 64 height 23
